Goal: Information Seeking & Learning: Learn about a topic

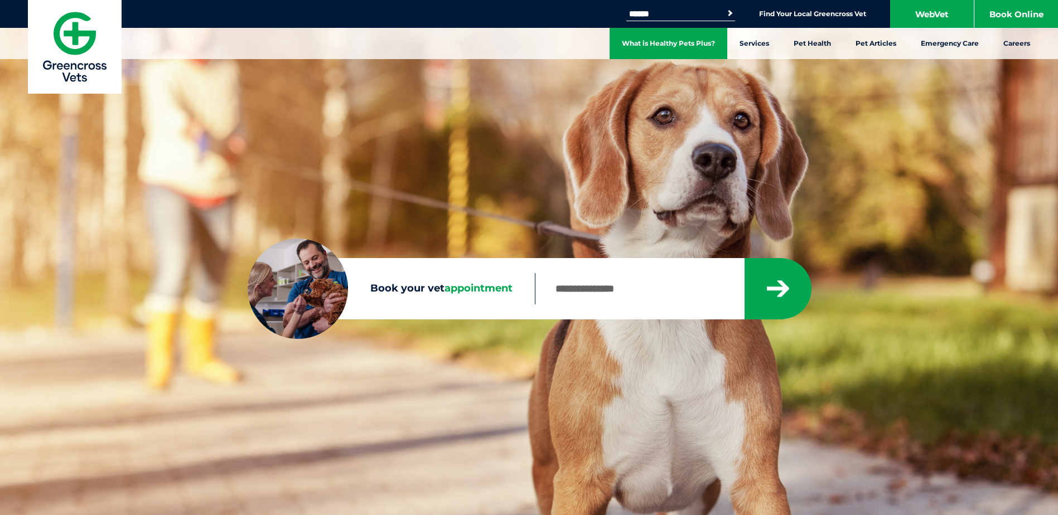
click at [710, 44] on link "What is Healthy Pets Plus?" at bounding box center [669, 43] width 118 height 31
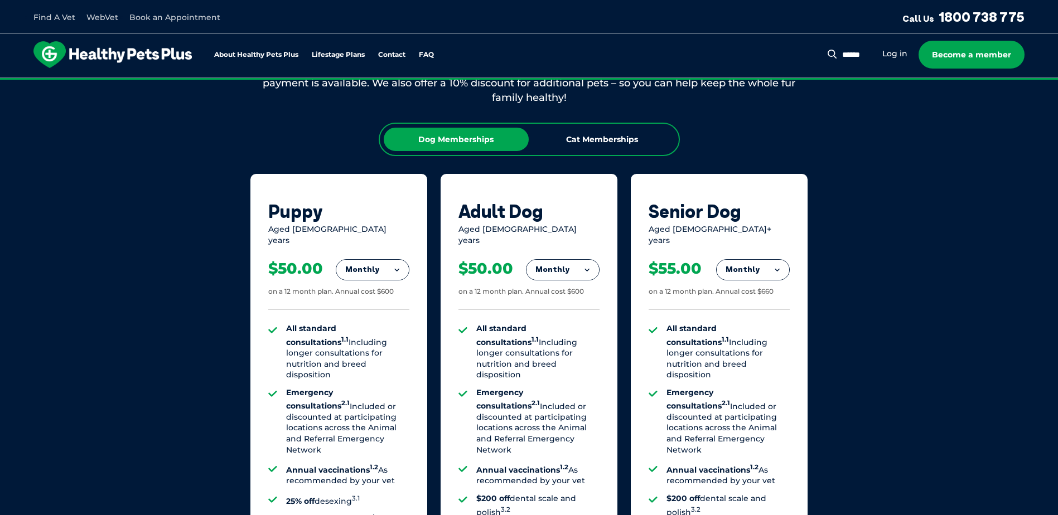
scroll to position [614, 0]
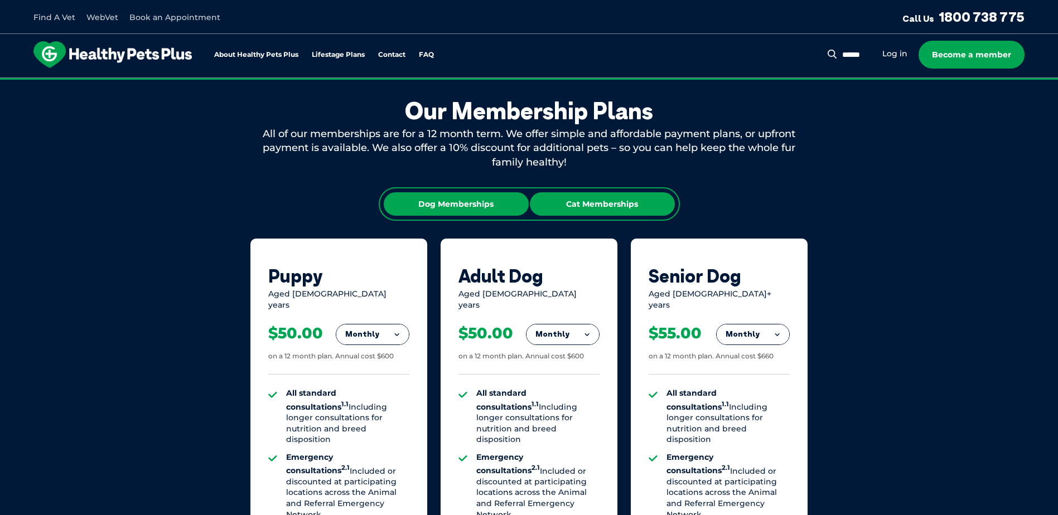
click at [604, 205] on div "Cat Memberships" at bounding box center [602, 203] width 145 height 23
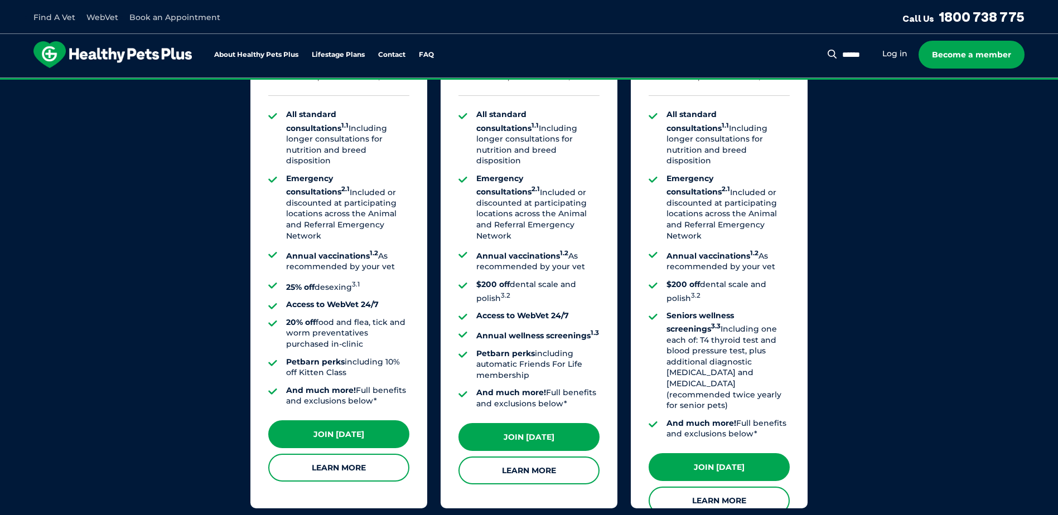
scroll to position [837, 0]
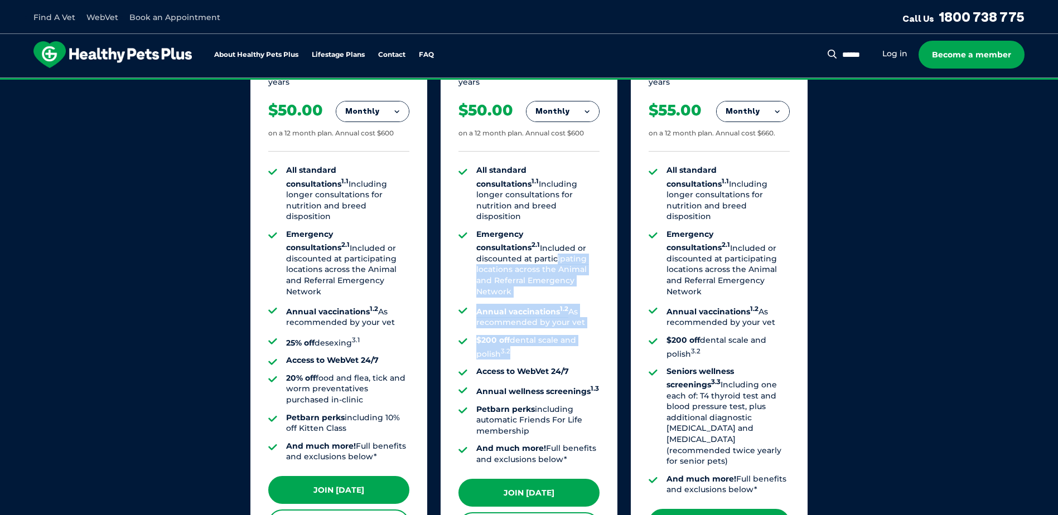
drag, startPoint x: 537, startPoint y: 327, endPoint x: 494, endPoint y: 237, distance: 100.1
click at [494, 237] on ul "All standard consultations 1.1 Including longer consultations for nutrition and…" at bounding box center [529, 315] width 141 height 300
click at [494, 237] on li "Emergency consultations 2.1 Included or discounted at participating locations a…" at bounding box center [537, 263] width 123 height 68
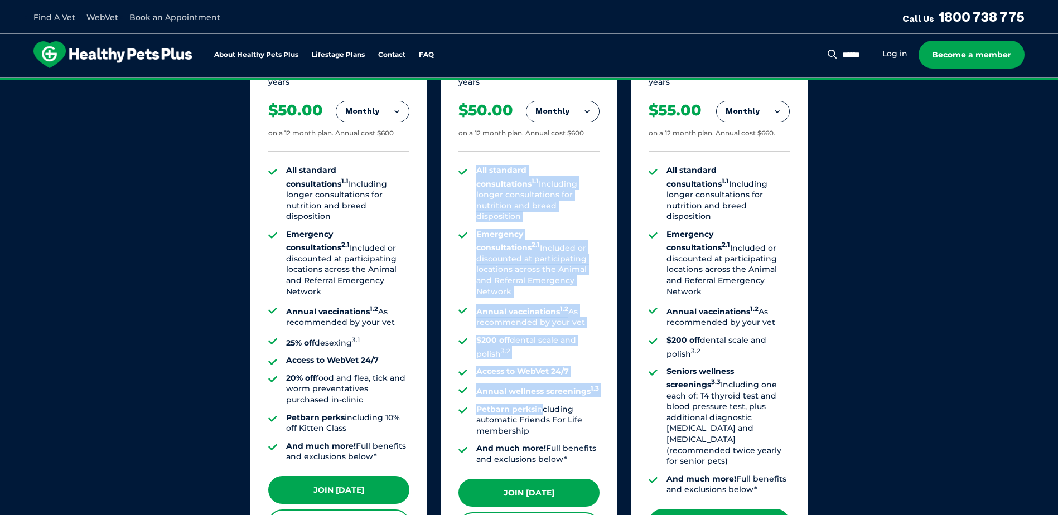
drag, startPoint x: 481, startPoint y: 210, endPoint x: 538, endPoint y: 383, distance: 182.1
click at [538, 383] on ul "All standard consultations 1.1 Including longer consultations for nutrition and…" at bounding box center [529, 315] width 141 height 300
click at [538, 404] on li "Petbarn perks including automatic Friends For Life membership" at bounding box center [537, 420] width 123 height 33
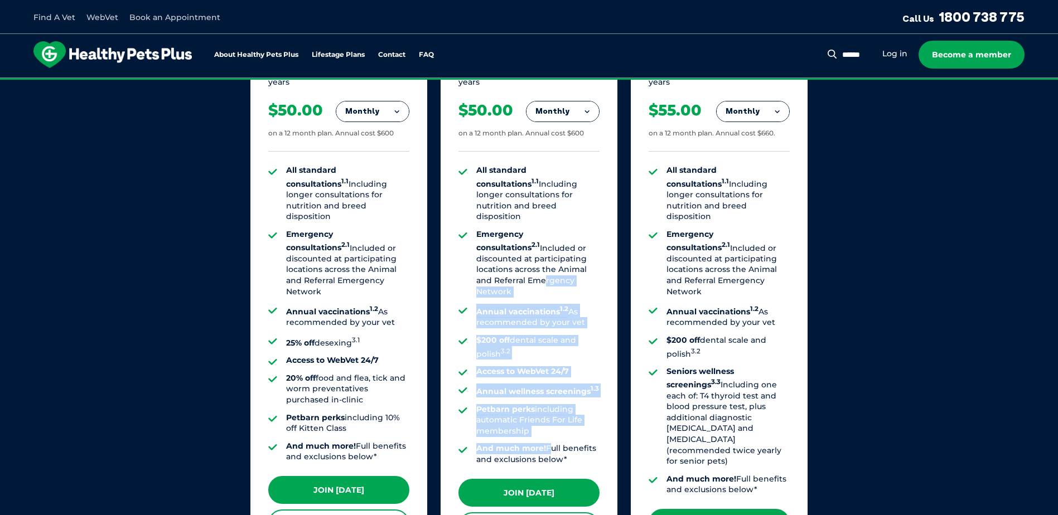
drag, startPoint x: 553, startPoint y: 421, endPoint x: 490, endPoint y: 261, distance: 171.6
click at [490, 261] on ul "All standard consultations 1.1 Including longer consultations for nutrition and…" at bounding box center [529, 315] width 141 height 300
click at [490, 261] on li "Emergency consultations 2.1 Included or discounted at participating locations a…" at bounding box center [537, 263] width 123 height 68
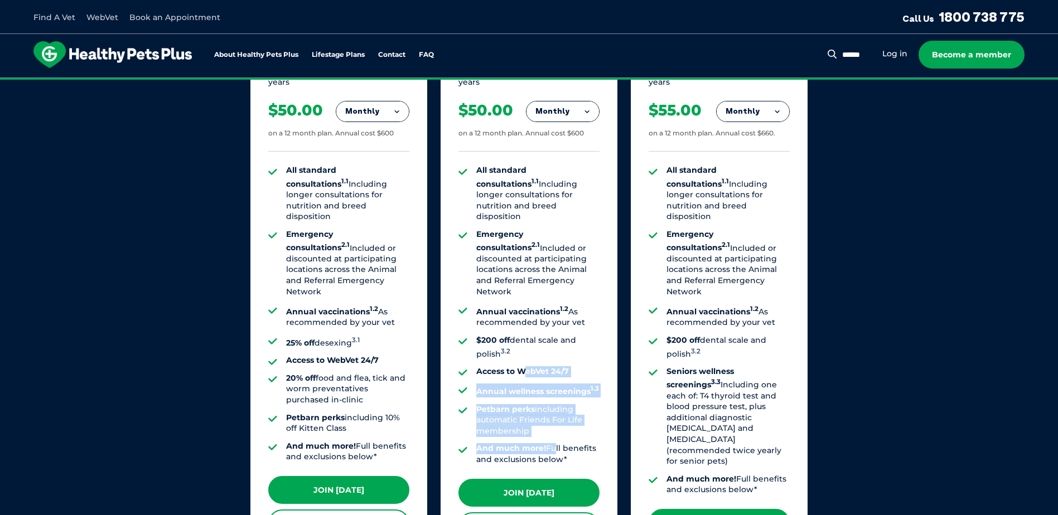
drag, startPoint x: 557, startPoint y: 419, endPoint x: 526, endPoint y: 330, distance: 94.8
click at [526, 330] on ul "All standard consultations 1.1 Including longer consultations for nutrition and…" at bounding box center [529, 315] width 141 height 300
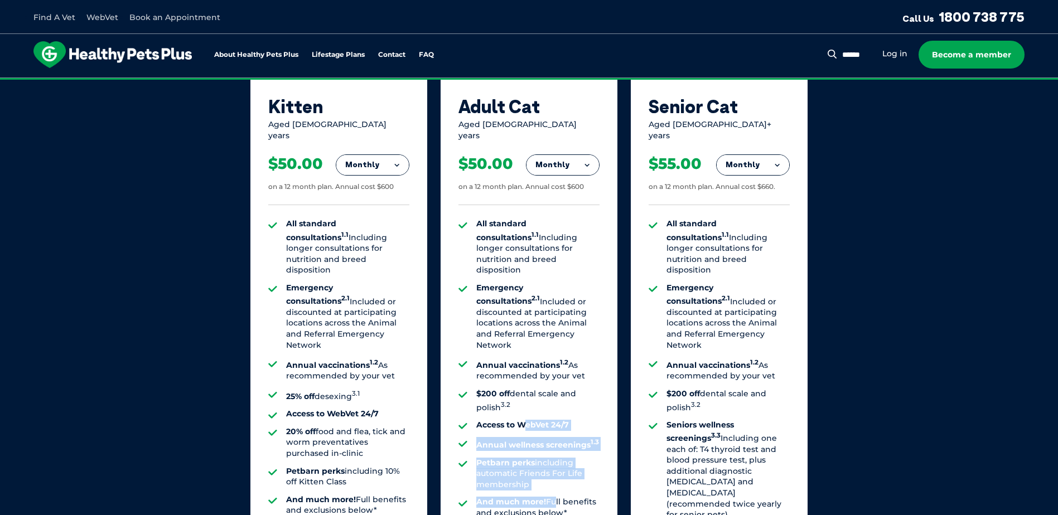
scroll to position [725, 0]
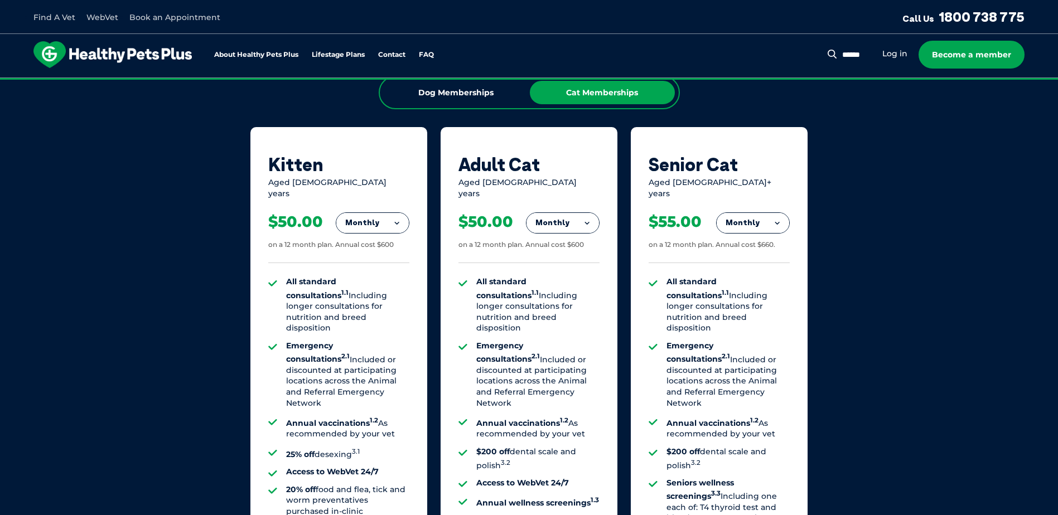
click at [397, 341] on li "Emergency consultations 2.1 Included or discounted at participating locations a…" at bounding box center [347, 375] width 123 height 68
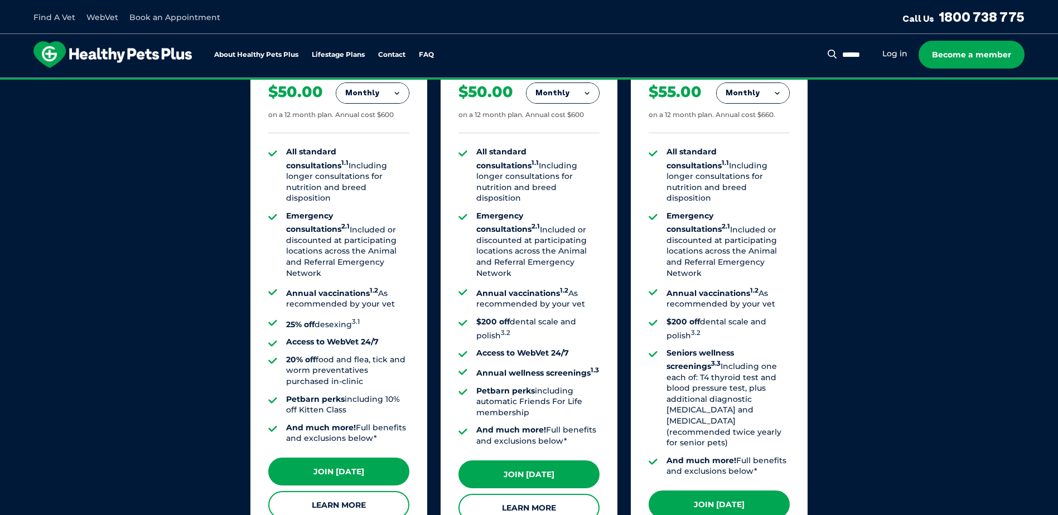
scroll to position [837, 0]
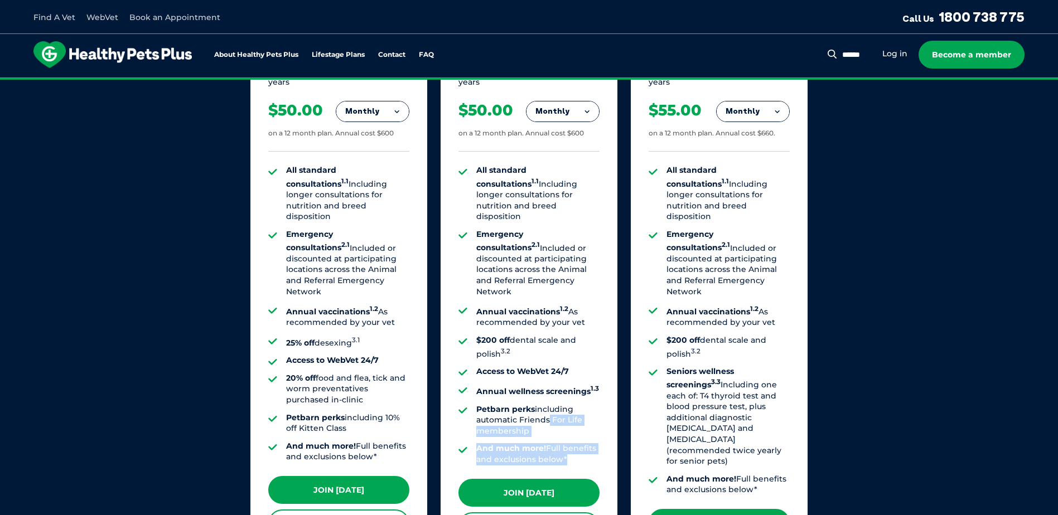
drag, startPoint x: 569, startPoint y: 432, endPoint x: 543, endPoint y: 393, distance: 46.3
click at [543, 393] on ul "All standard consultations 1.1 Including longer consultations for nutrition and…" at bounding box center [529, 315] width 141 height 300
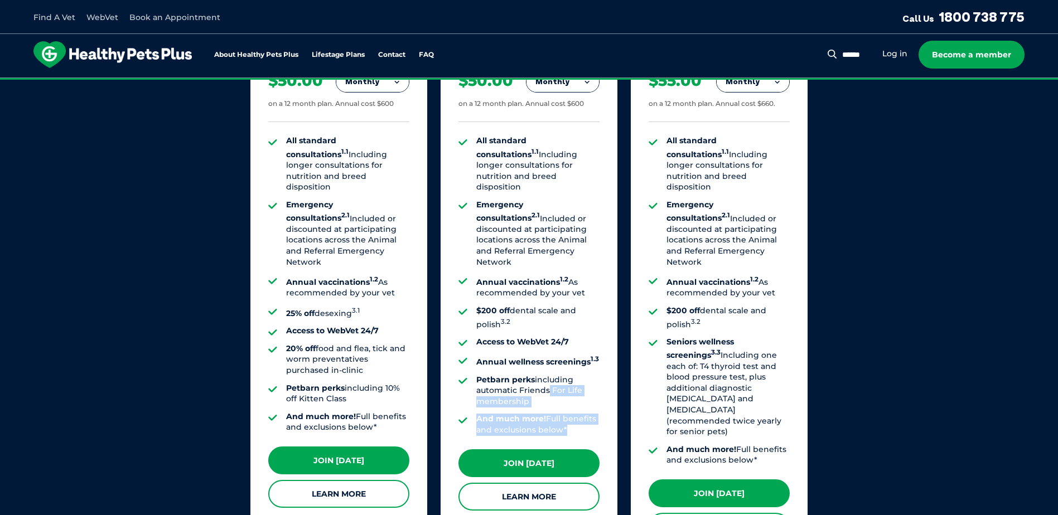
scroll to position [893, 0]
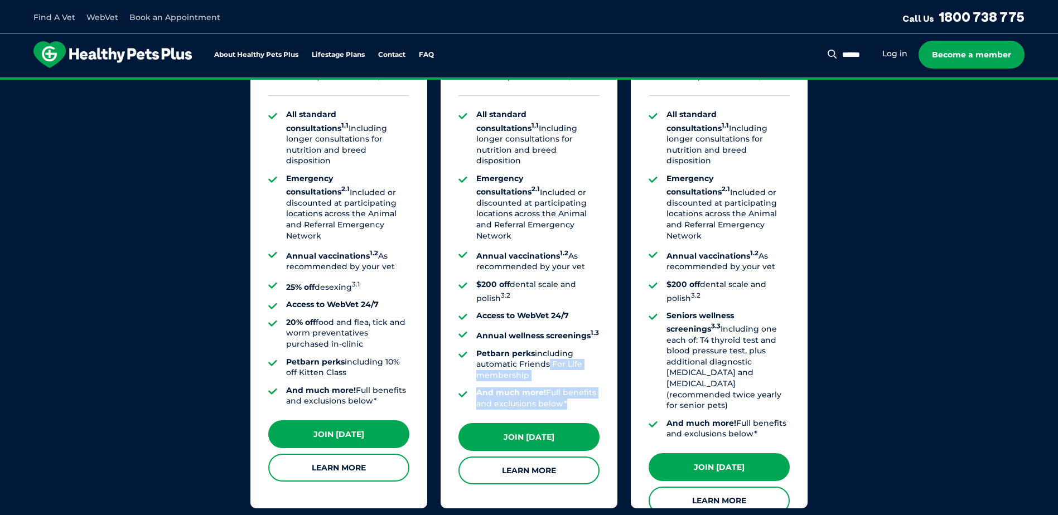
click at [552, 388] on li "And much more! Full benefits and exclusions below*" at bounding box center [537, 399] width 123 height 22
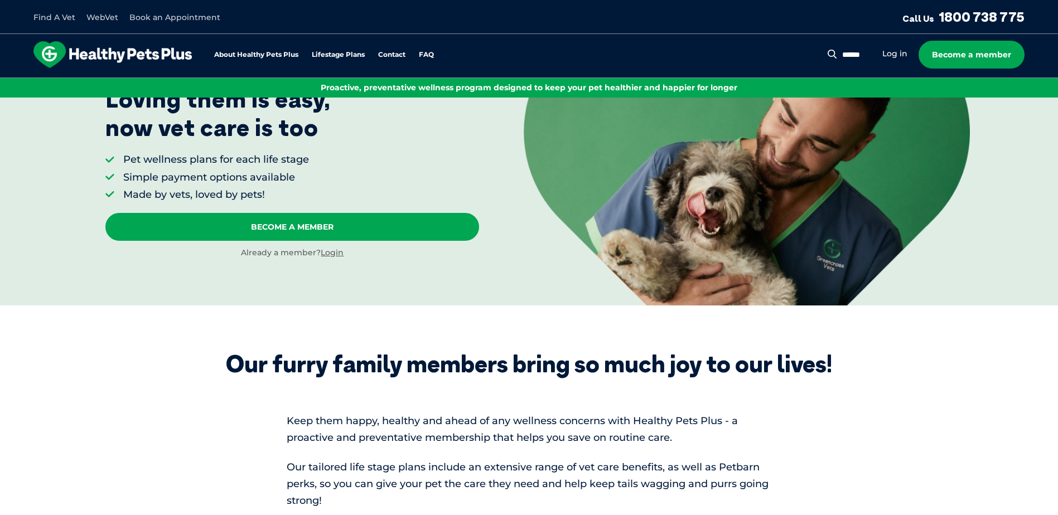
scroll to position [0, 0]
